Goal: Information Seeking & Learning: Compare options

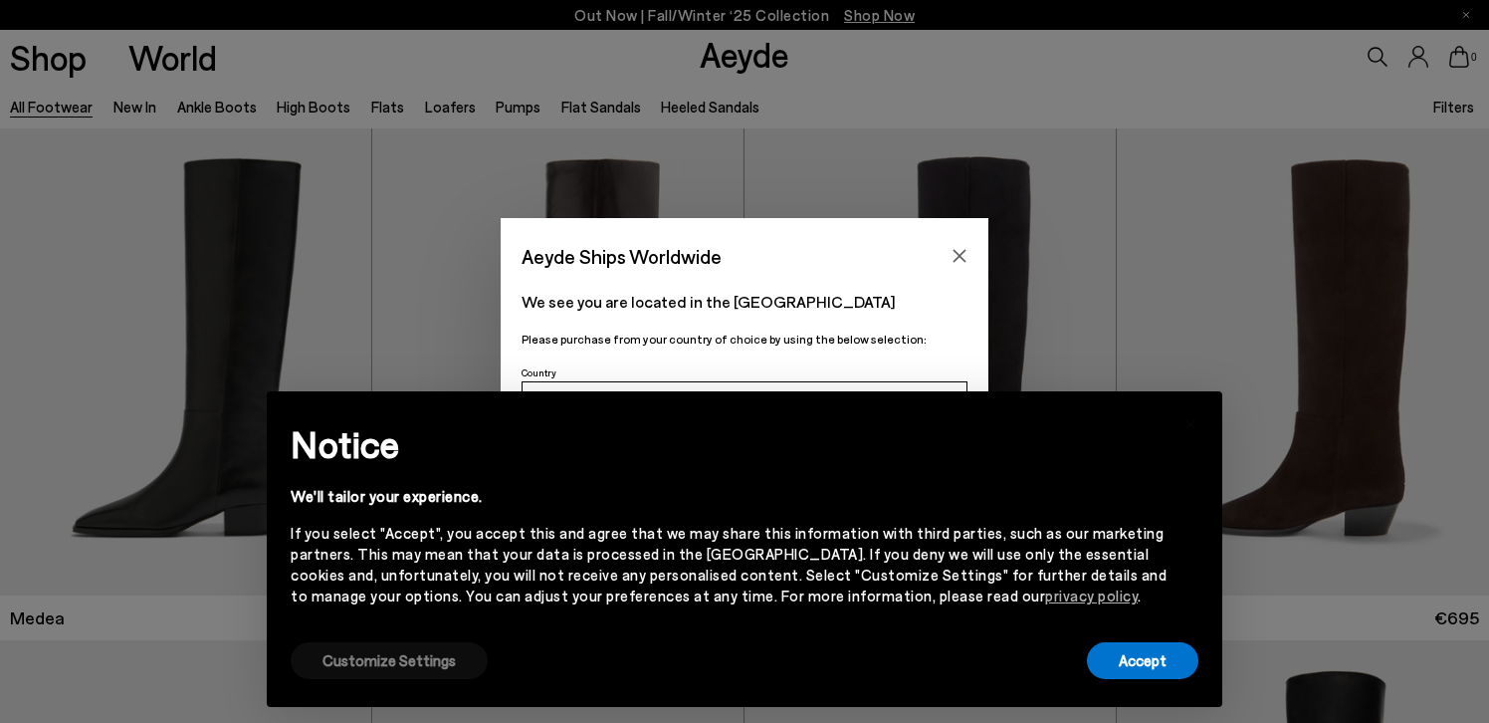
click at [406, 655] on button "Customize Settings" at bounding box center [389, 660] width 197 height 37
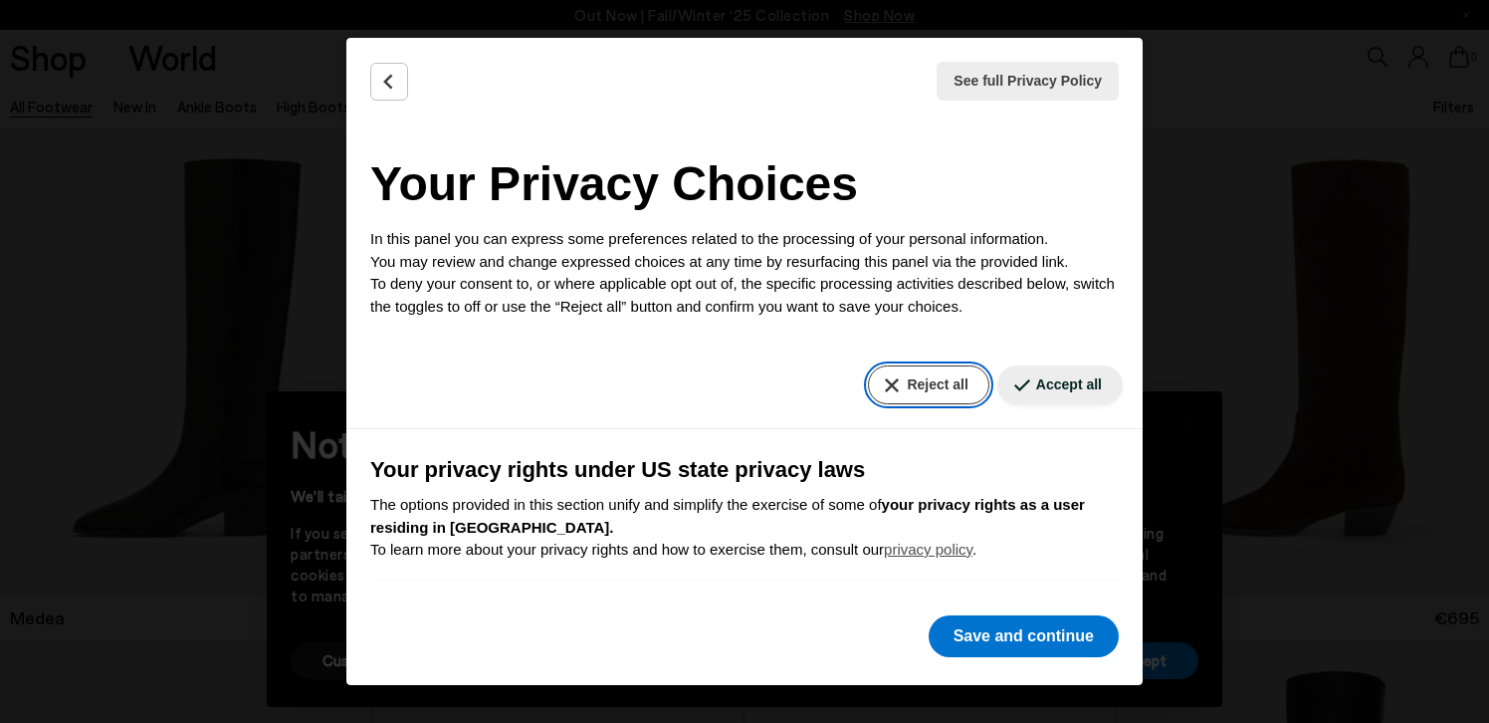
click at [928, 374] on button "Reject all" at bounding box center [928, 384] width 120 height 39
click at [914, 390] on button "Reject all" at bounding box center [928, 384] width 120 height 39
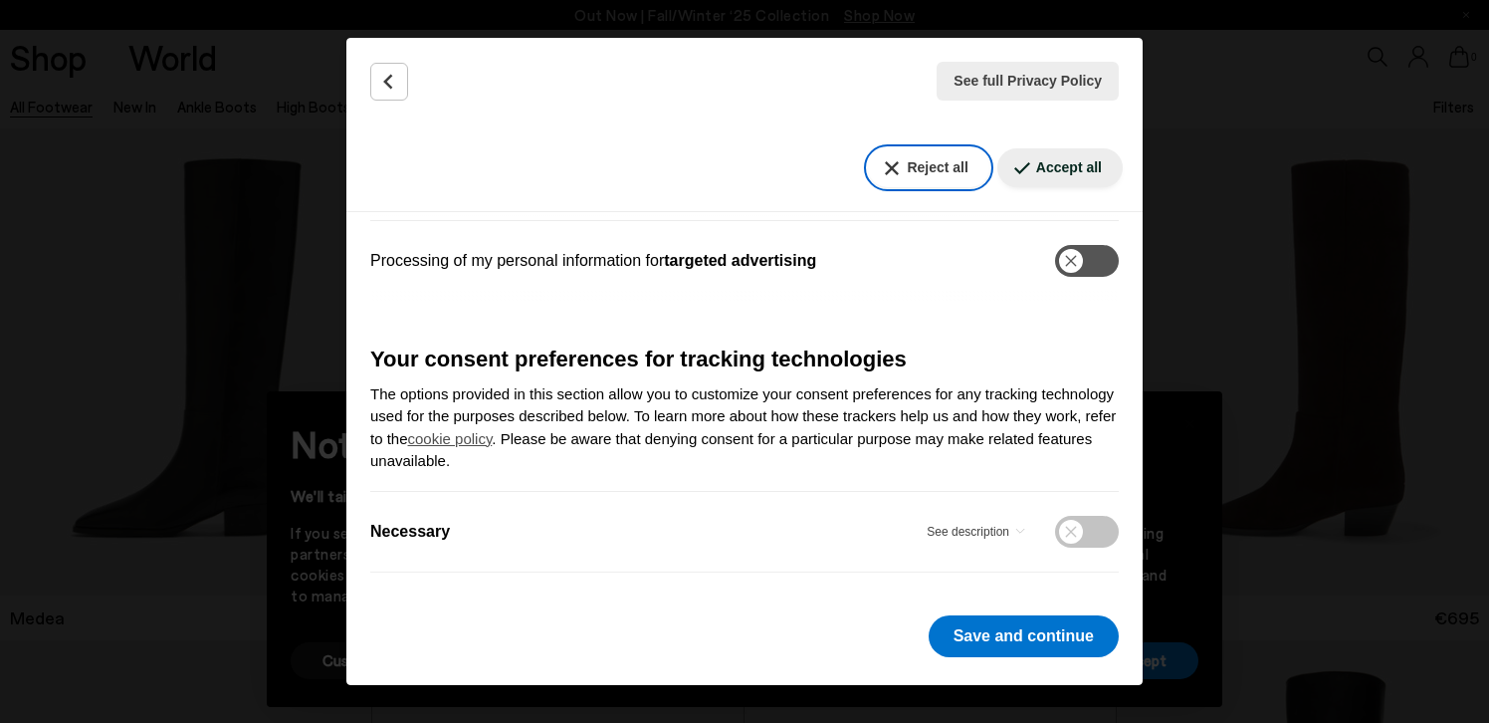
scroll to position [603, 0]
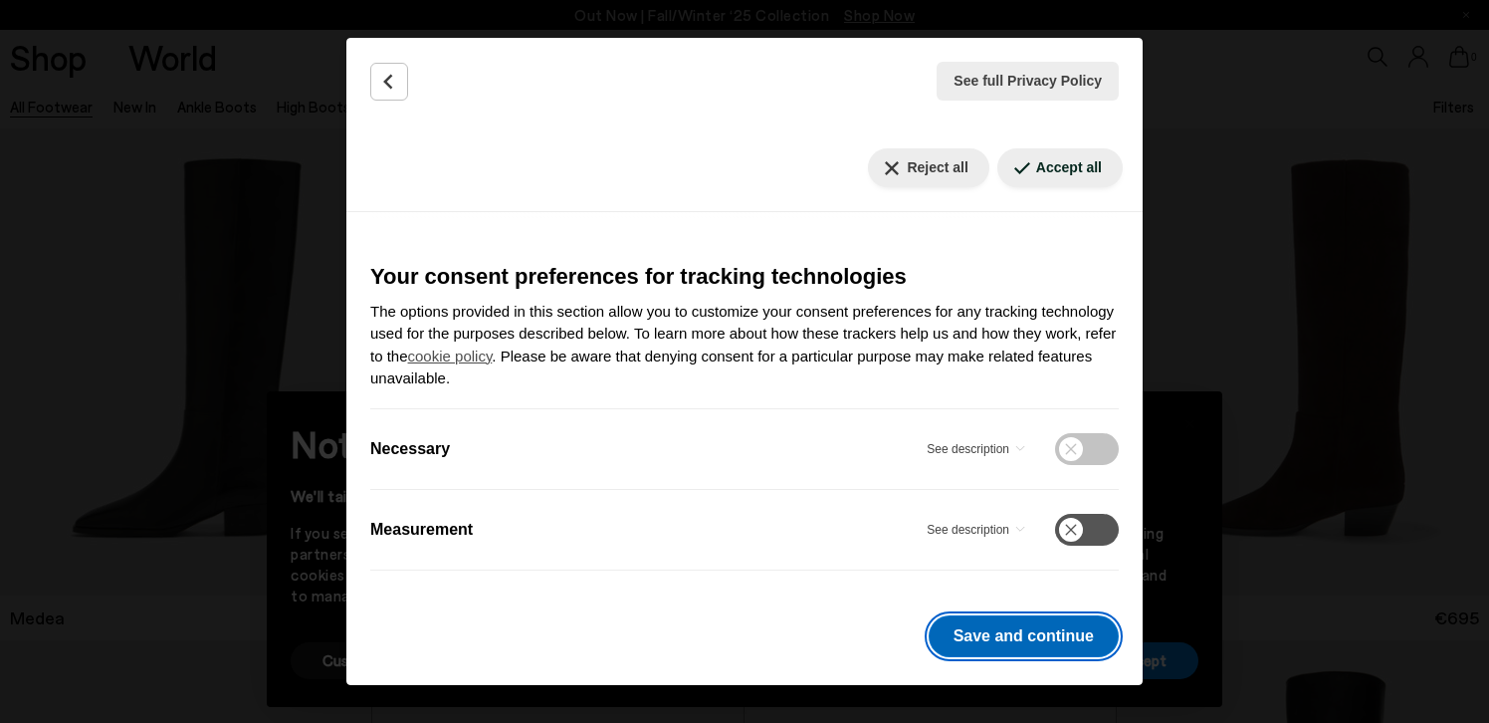
click at [993, 624] on button "Save and continue" at bounding box center [1024, 636] width 190 height 42
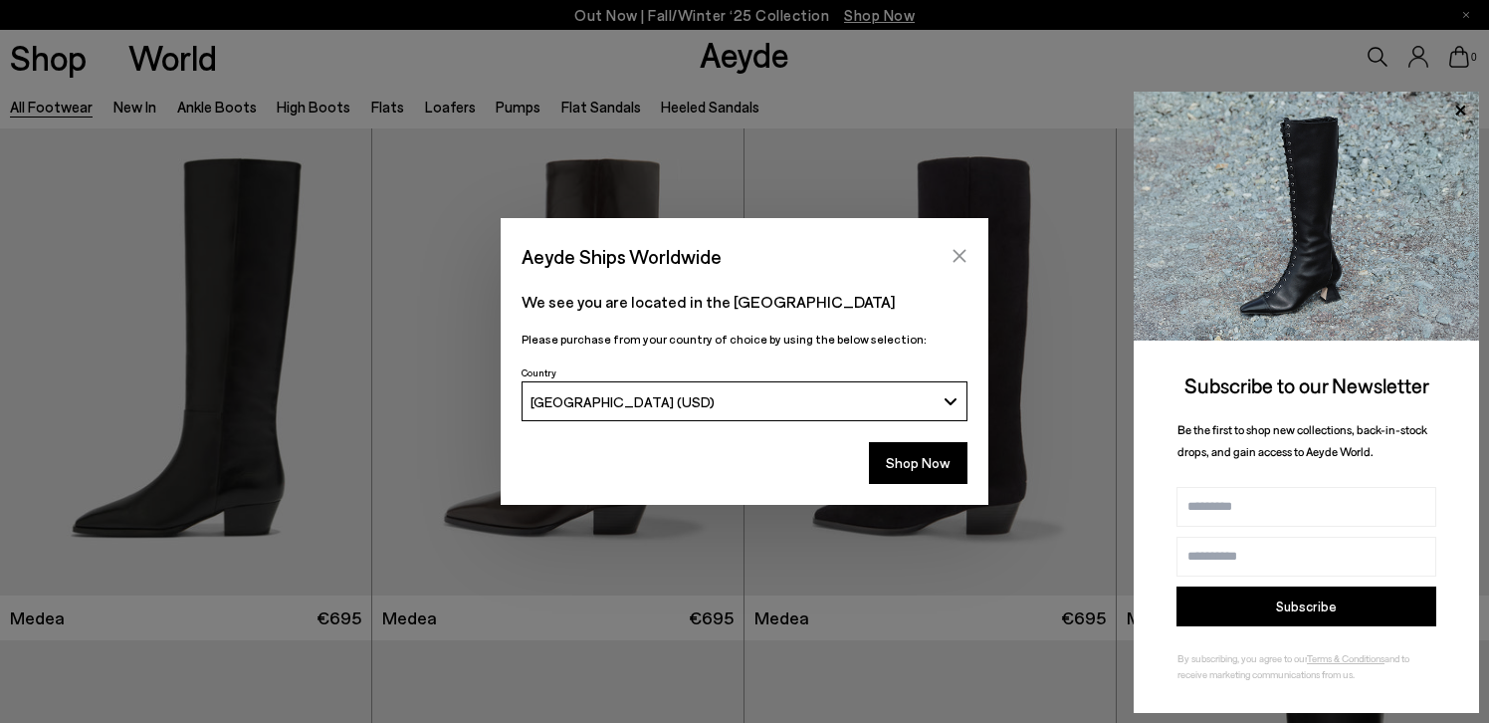
click at [961, 249] on icon "Close" at bounding box center [959, 256] width 16 height 16
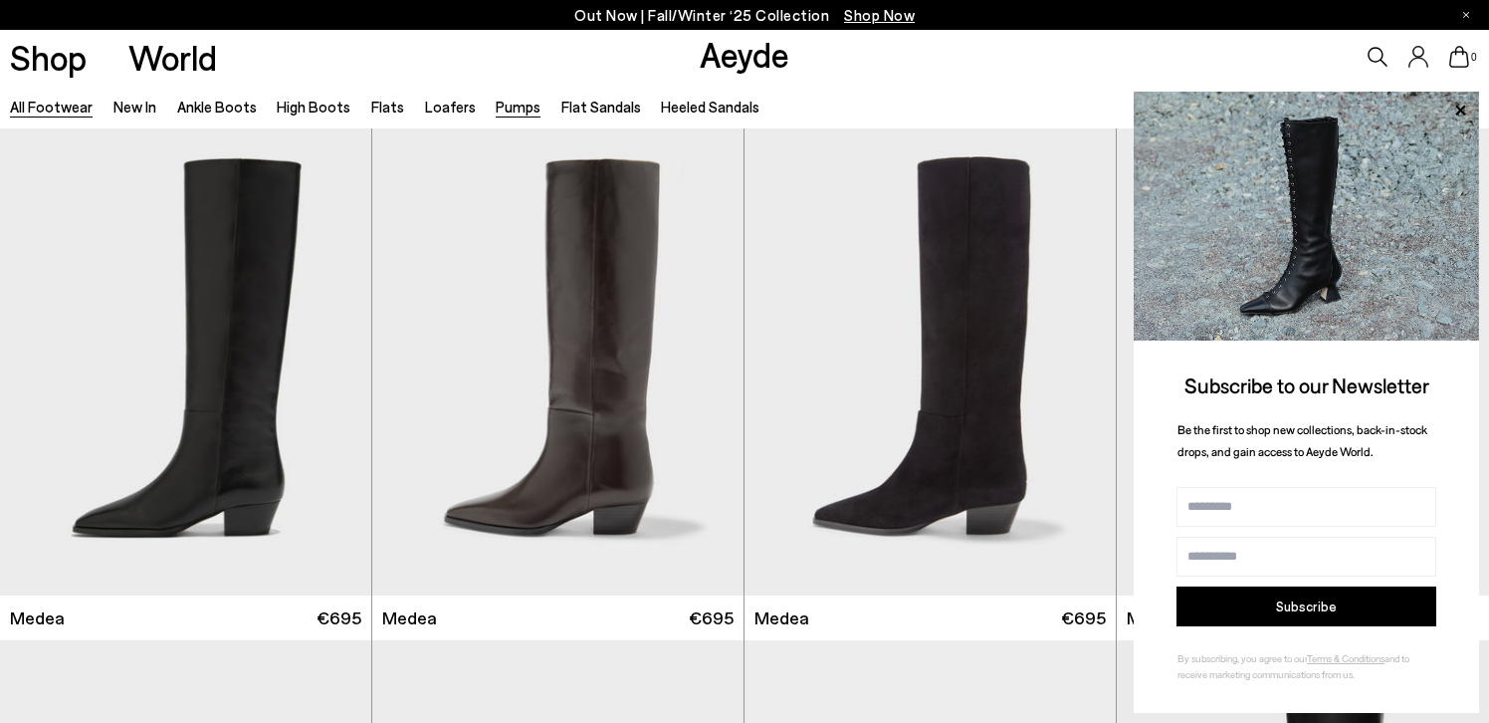
click at [501, 104] on link "Pumps" at bounding box center [518, 107] width 45 height 18
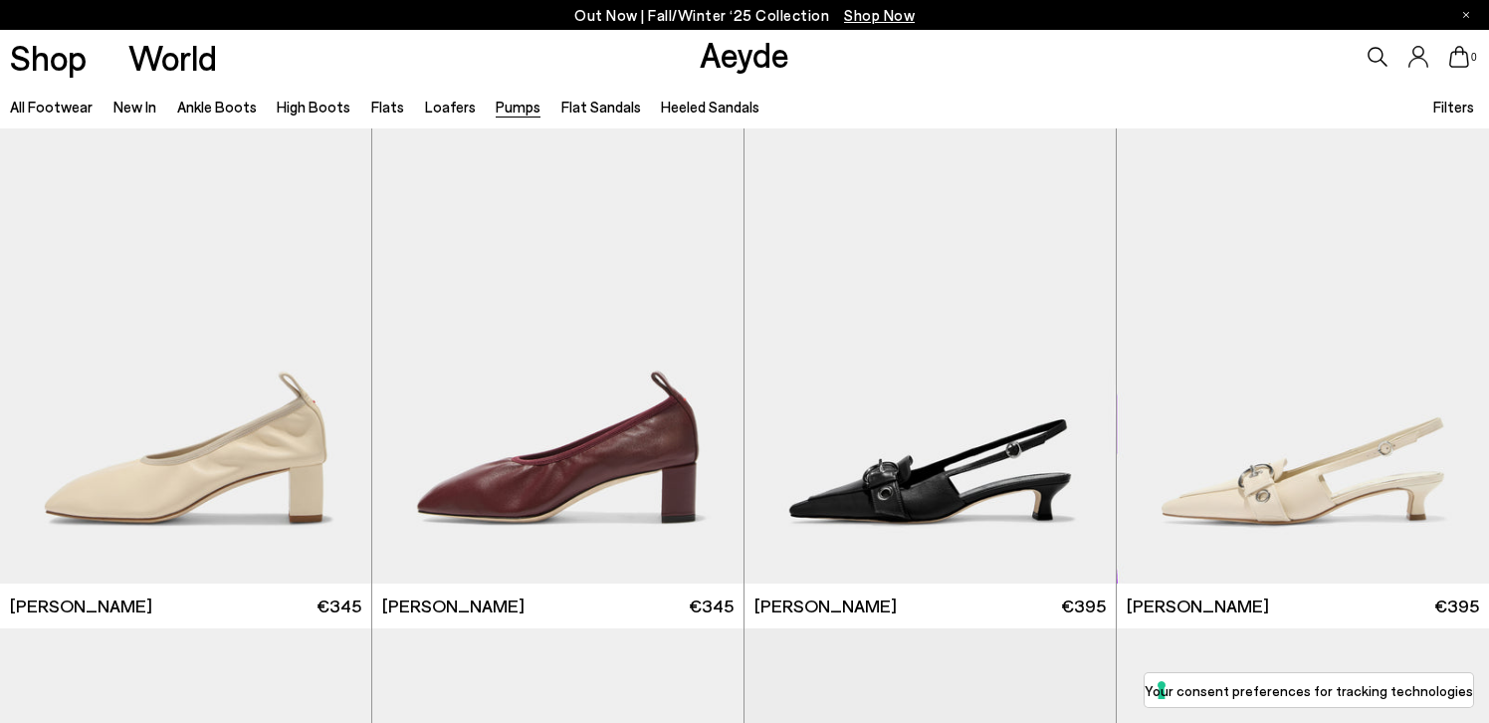
scroll to position [4116, 0]
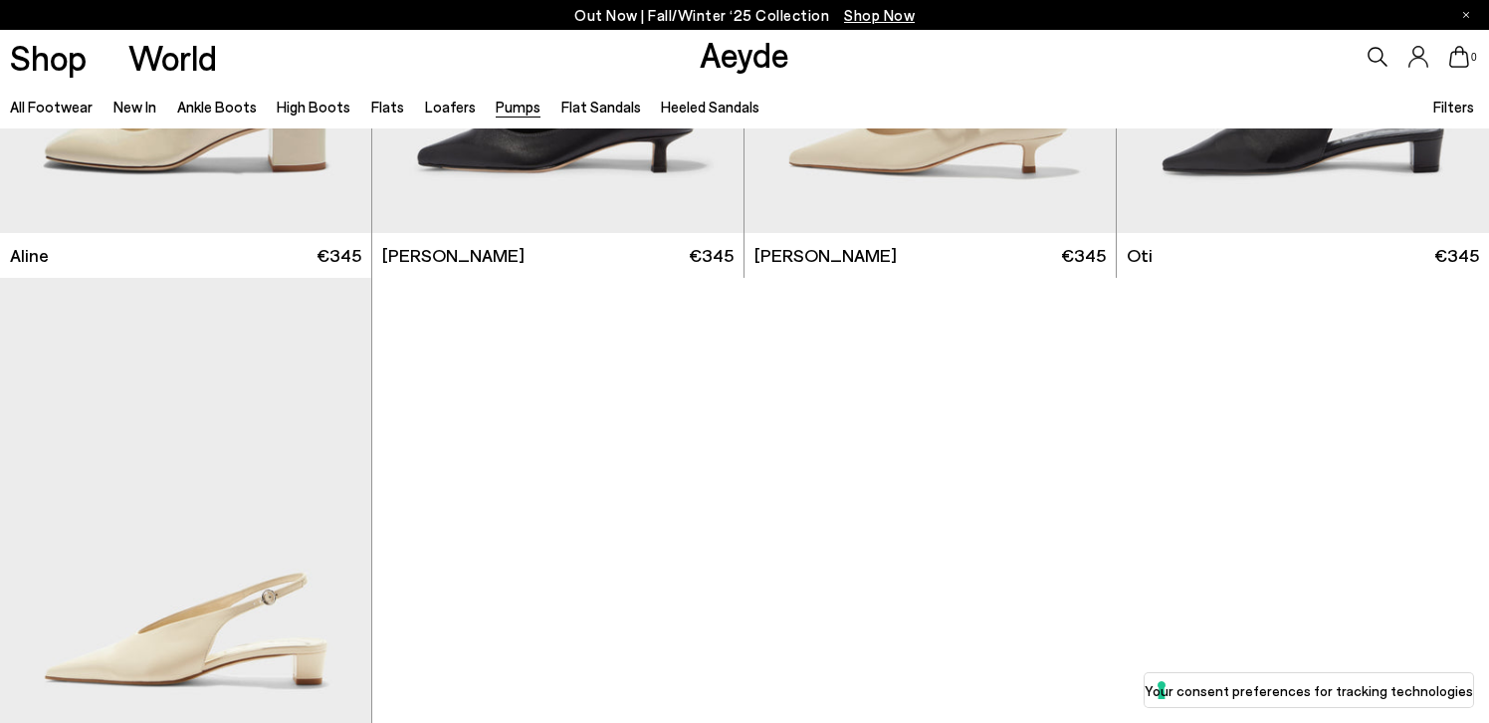
scroll to position [9062, 0]
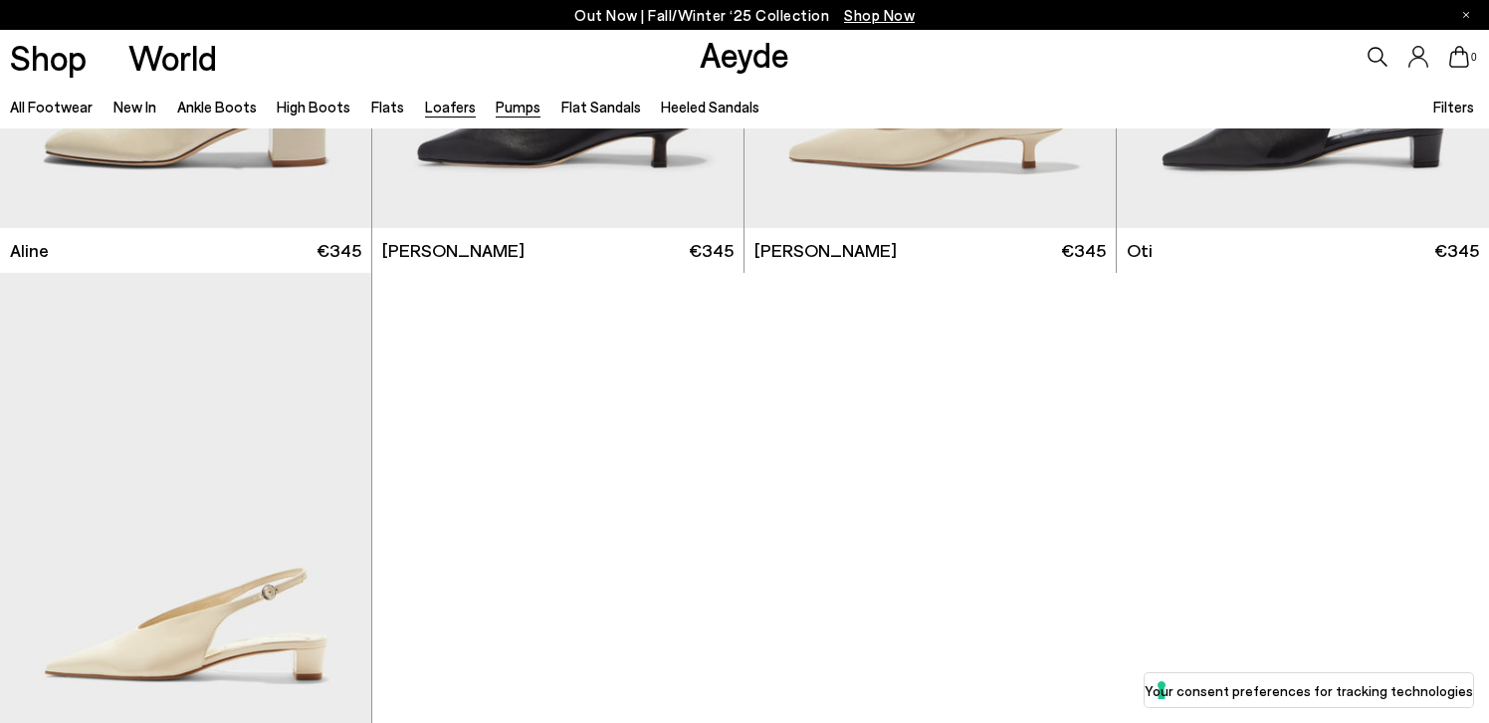
click at [436, 106] on link "Loafers" at bounding box center [450, 107] width 51 height 18
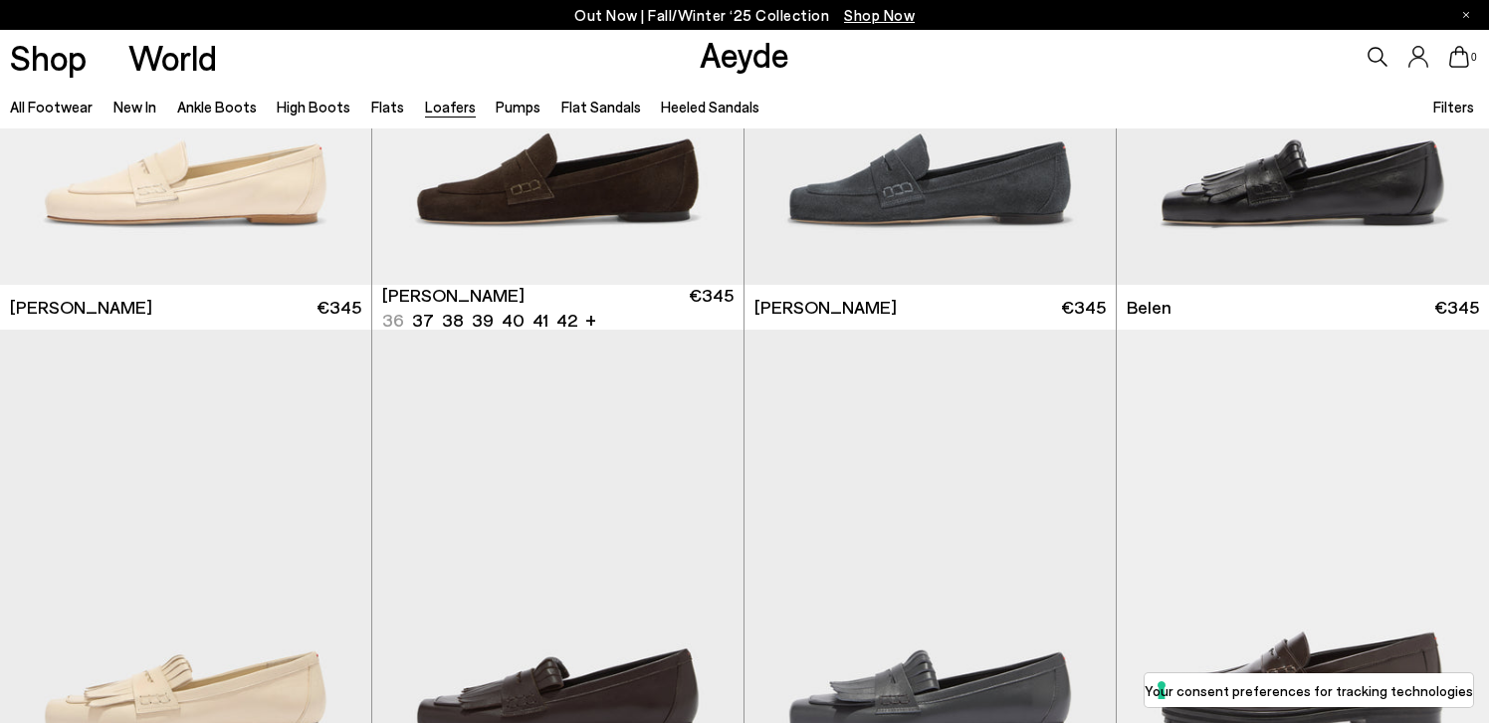
scroll to position [818, 0]
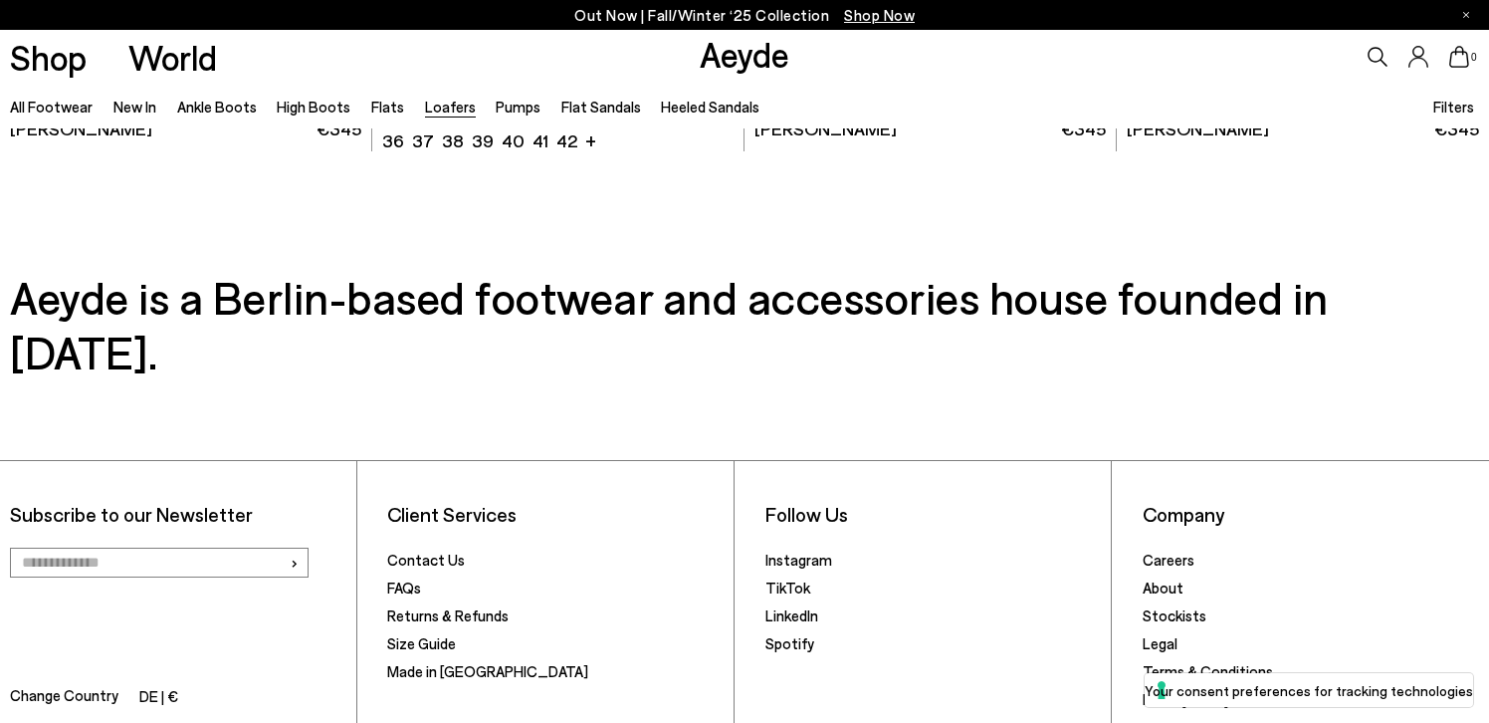
scroll to position [4067, 0]
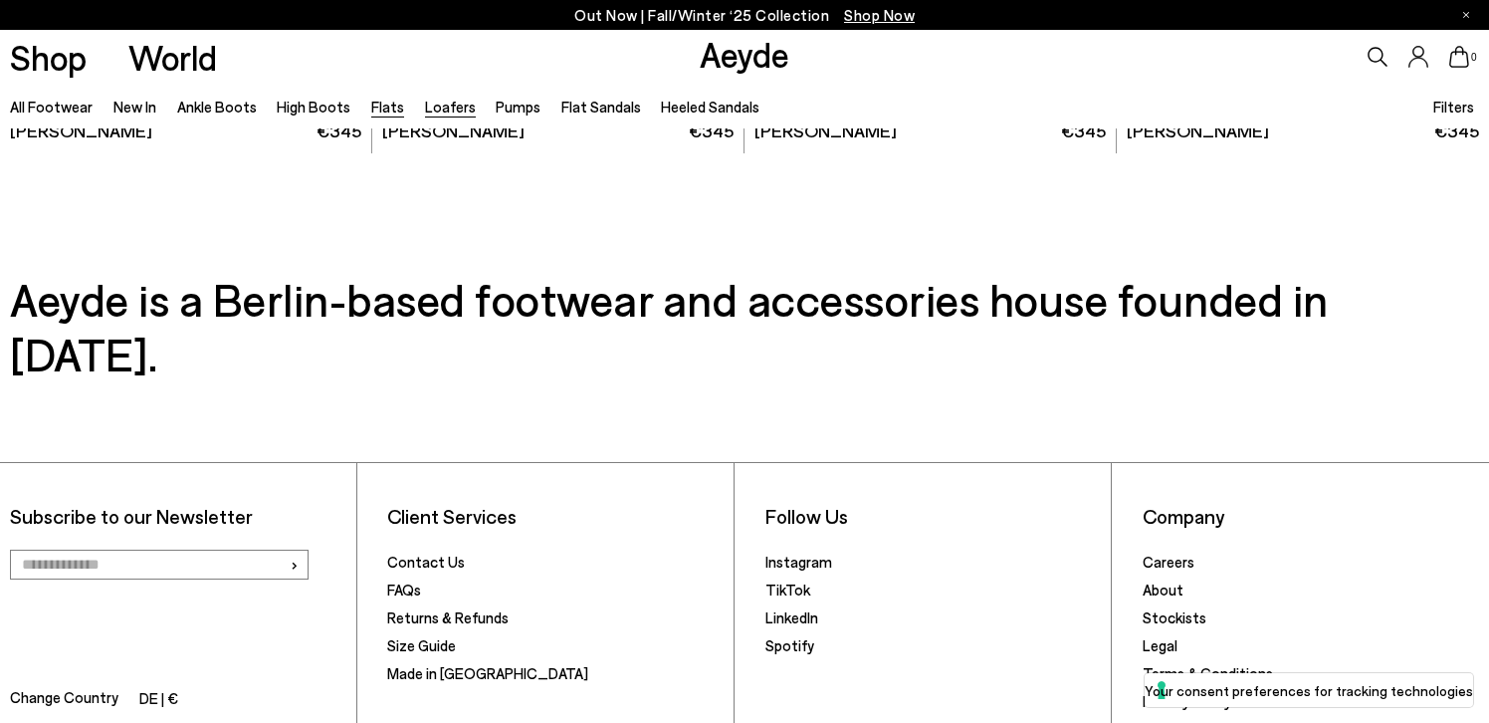
click at [371, 108] on link "Flats" at bounding box center [387, 107] width 33 height 18
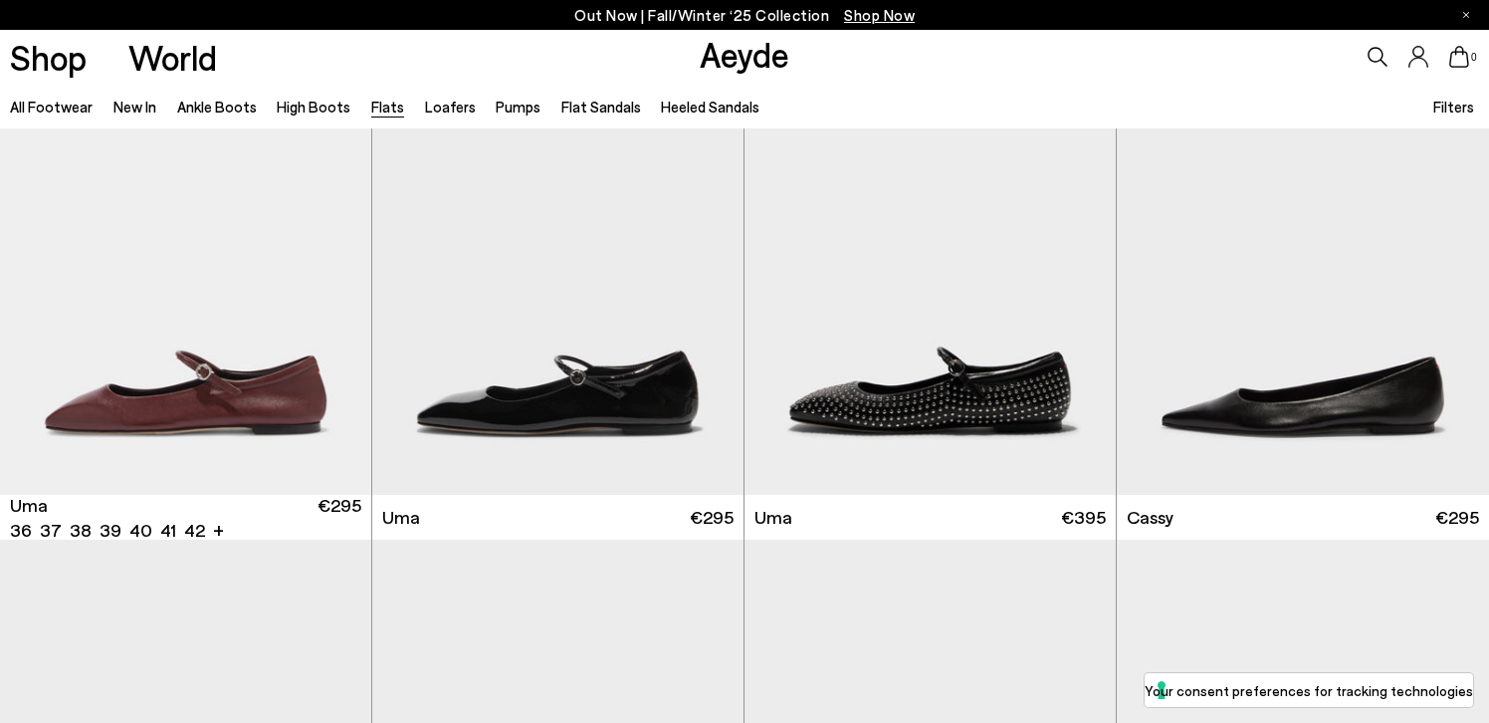
scroll to position [2685, 0]
